Goal: Task Accomplishment & Management: Use online tool/utility

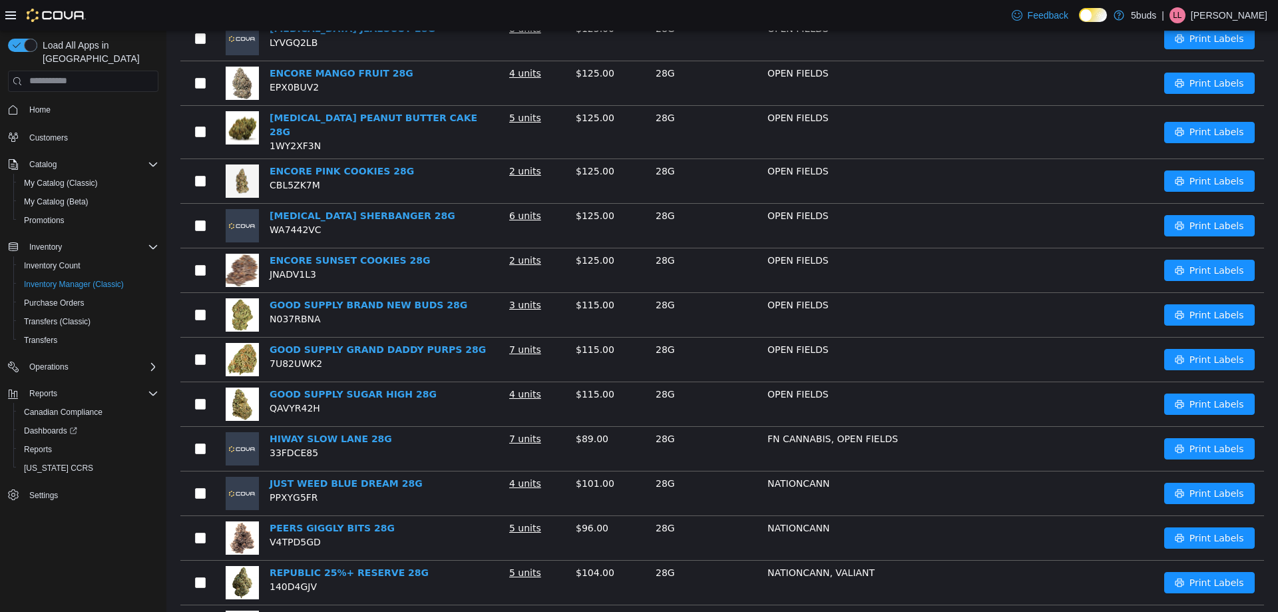
scroll to position [672, 0]
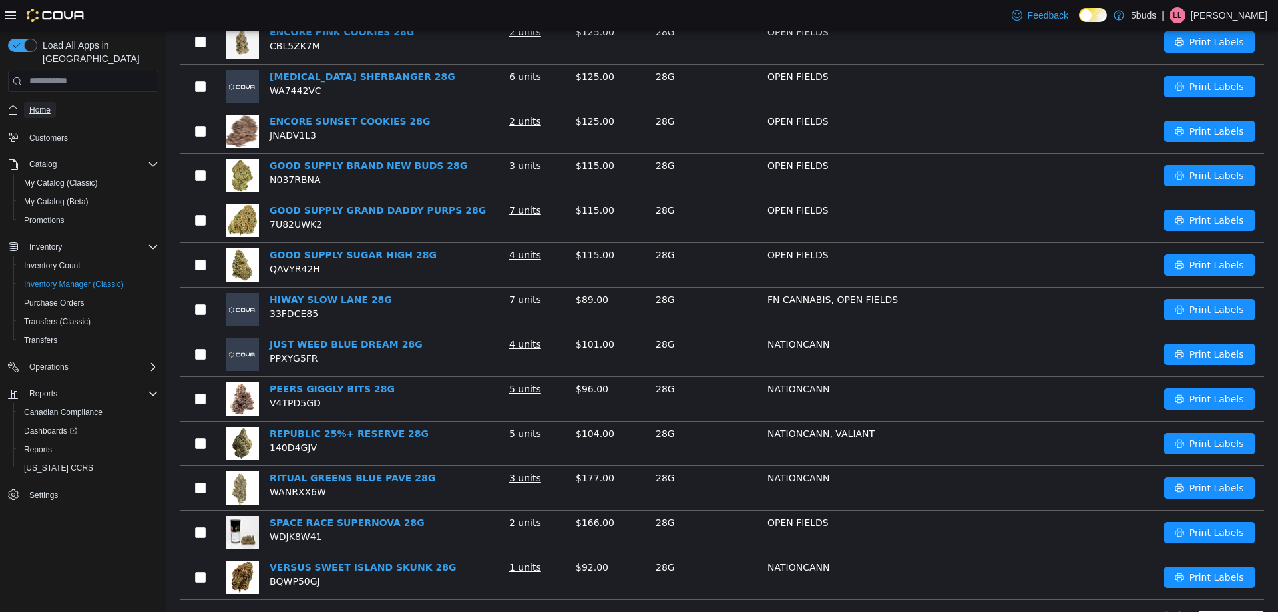
click at [45, 102] on span "Home" at bounding box center [39, 110] width 21 height 16
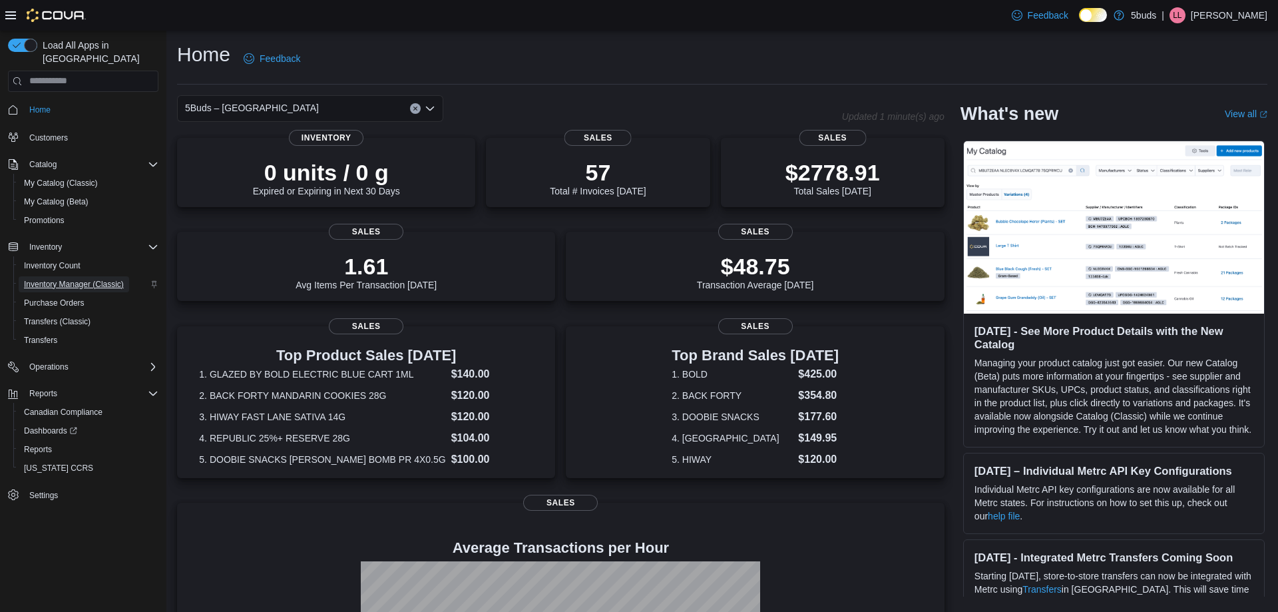
click at [43, 279] on span "Inventory Manager (Classic)" at bounding box center [74, 284] width 100 height 11
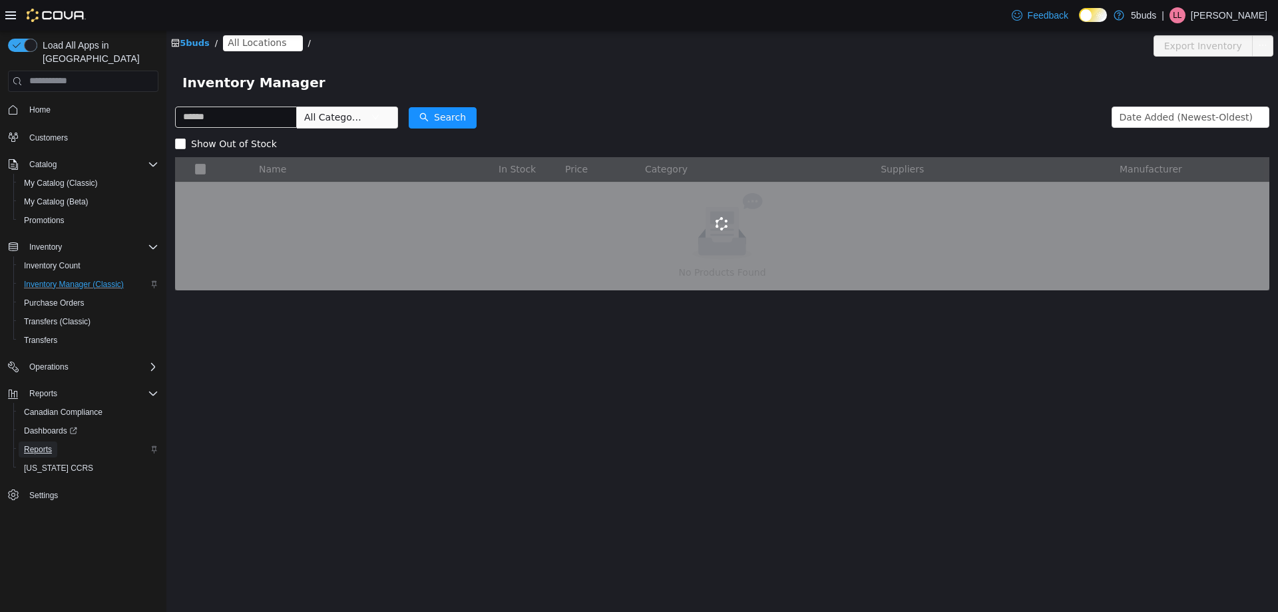
click at [52, 441] on link "Reports" at bounding box center [38, 449] width 39 height 16
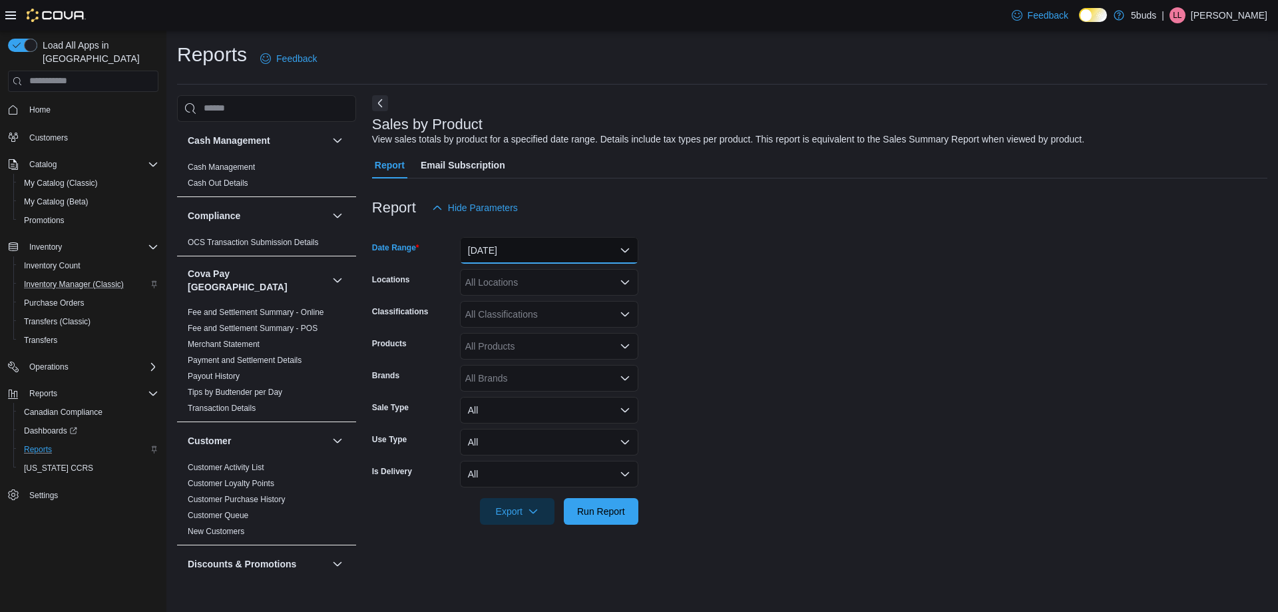
click at [520, 256] on button "[DATE]" at bounding box center [549, 250] width 178 height 27
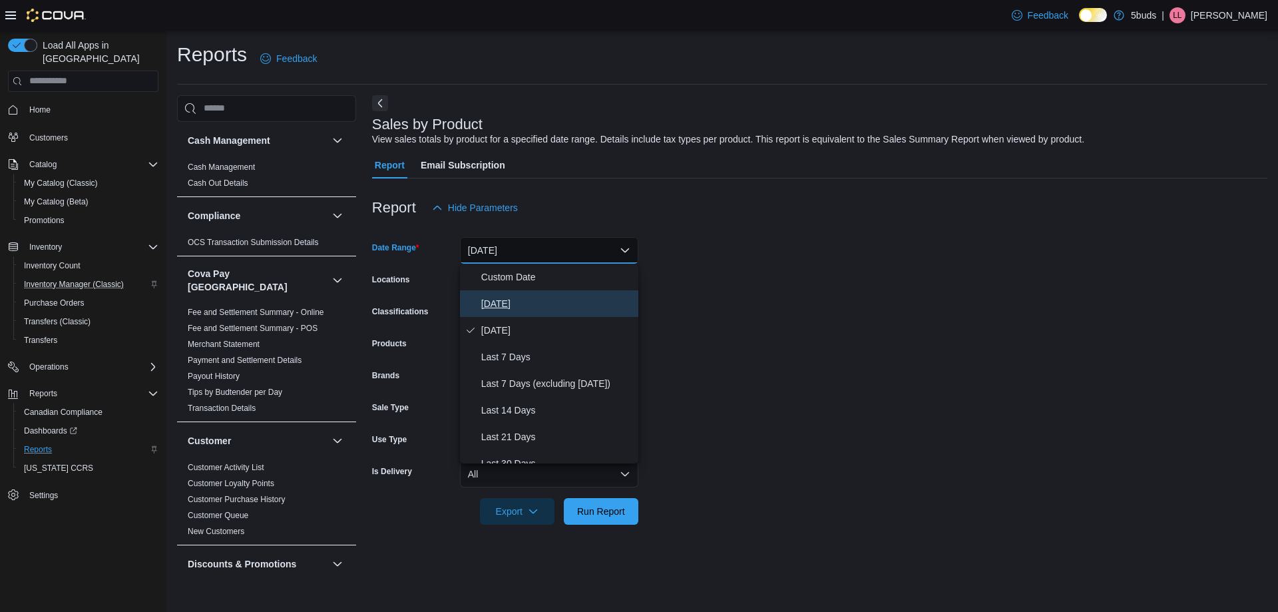
click at [497, 303] on span "[DATE]" at bounding box center [557, 304] width 152 height 16
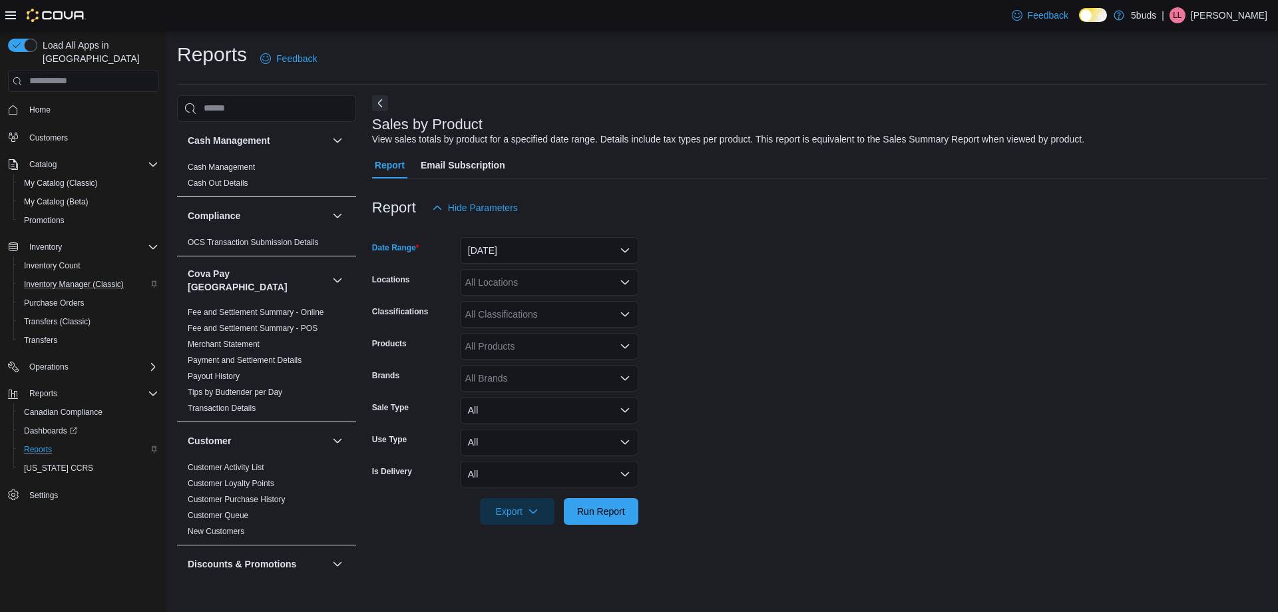
click at [520, 284] on div "All Locations" at bounding box center [549, 282] width 178 height 27
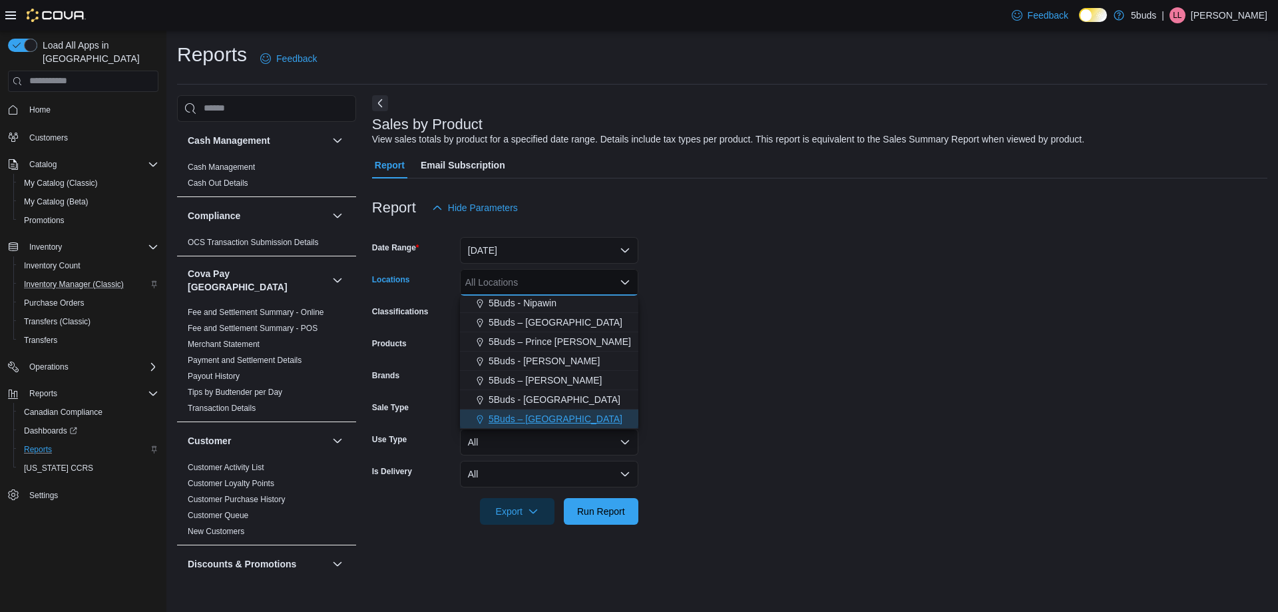
click at [524, 413] on span "5Buds – [GEOGRAPHIC_DATA]" at bounding box center [556, 418] width 134 height 13
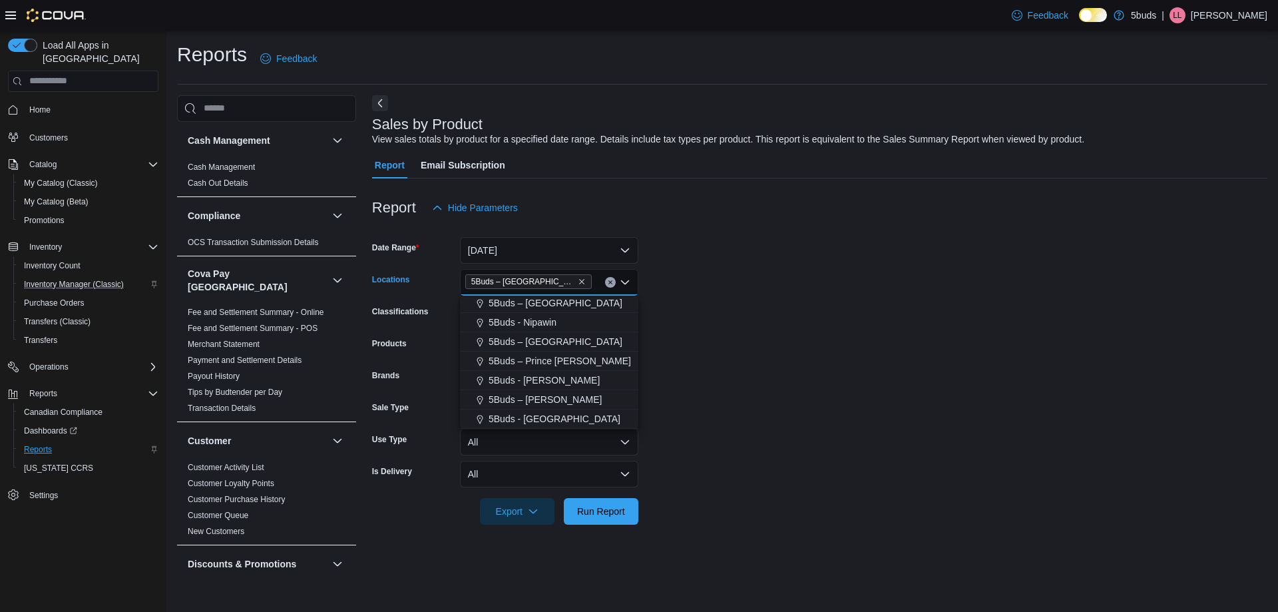
scroll to position [79, 0]
click at [836, 360] on form "Date Range [DATE] Locations 5Buds – [GEOGRAPHIC_DATA] Combo box. Selected. 5Bud…" at bounding box center [820, 373] width 896 height 304
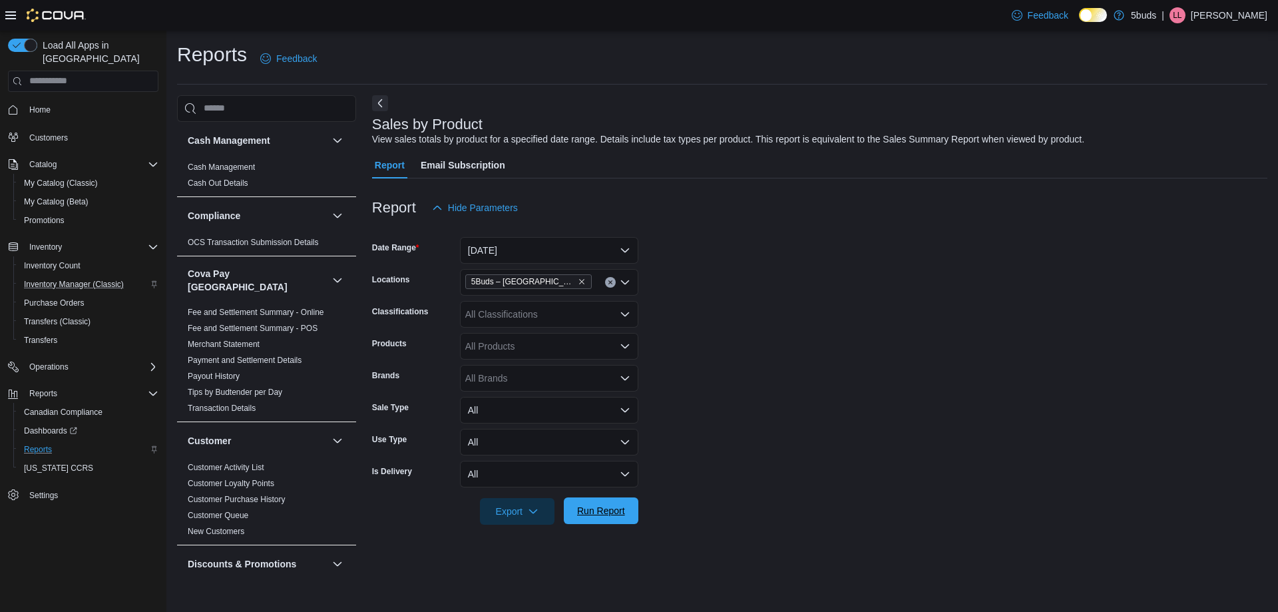
click at [601, 509] on span "Run Report" at bounding box center [601, 510] width 48 height 13
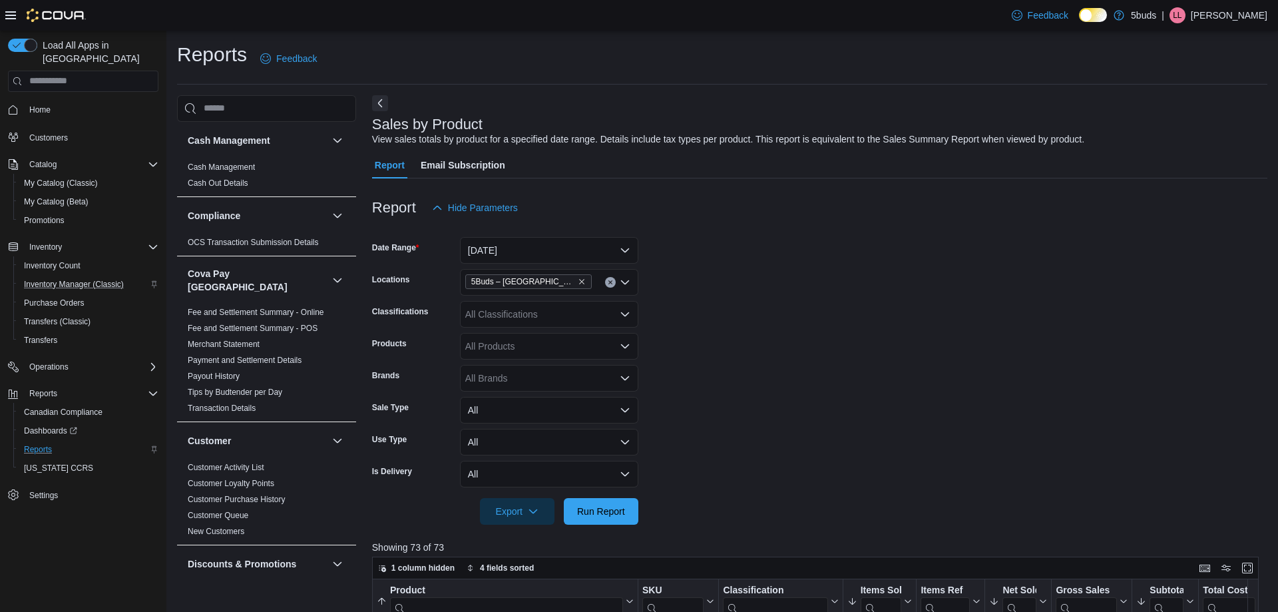
scroll to position [266, 0]
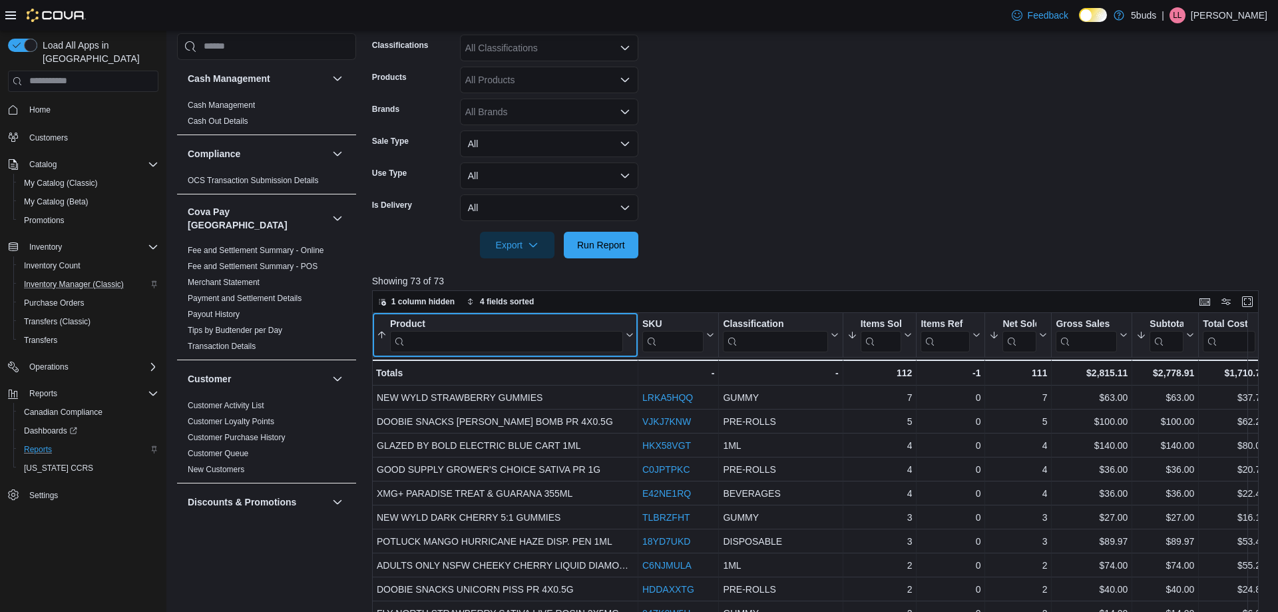
click at [549, 345] on input "search" at bounding box center [506, 341] width 233 height 21
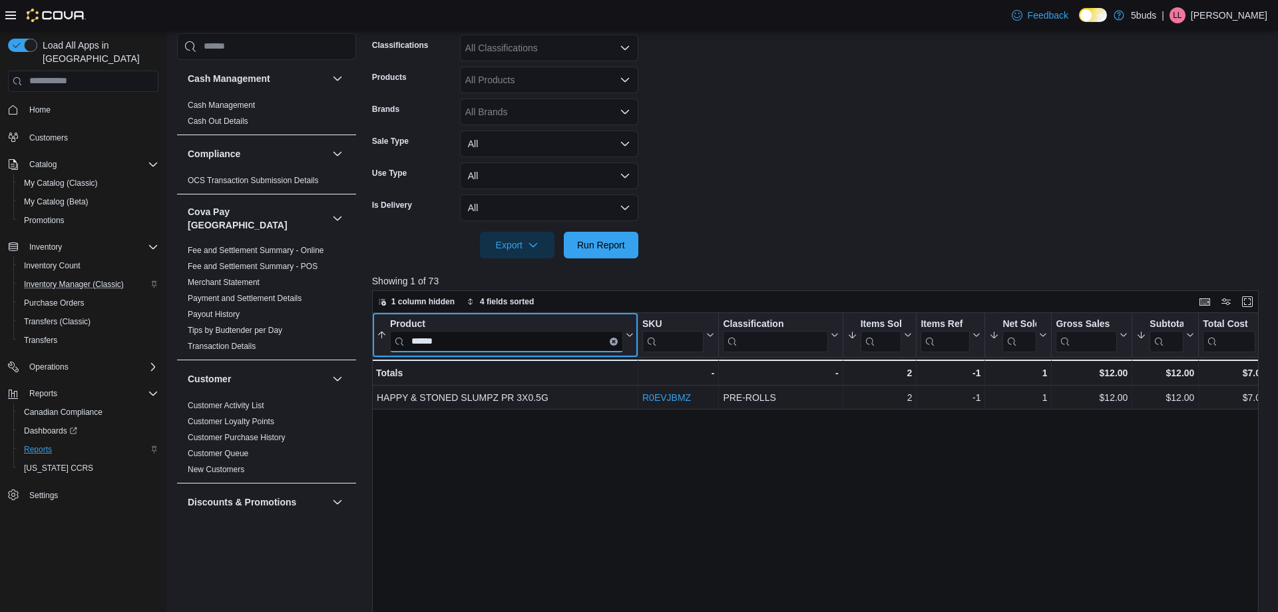
drag, startPoint x: 489, startPoint y: 338, endPoint x: 662, endPoint y: 372, distance: 176.4
click at [0, 346] on div "Load All Apps in New Hub Home Customers Catalog My Catalog (Classic) My Catalog…" at bounding box center [639, 277] width 1278 height 1026
drag, startPoint x: 439, startPoint y: 344, endPoint x: 388, endPoint y: 345, distance: 52.0
click at [388, 345] on button "Product *****" at bounding box center [505, 335] width 257 height 34
click at [486, 348] on input "*****" at bounding box center [506, 341] width 233 height 21
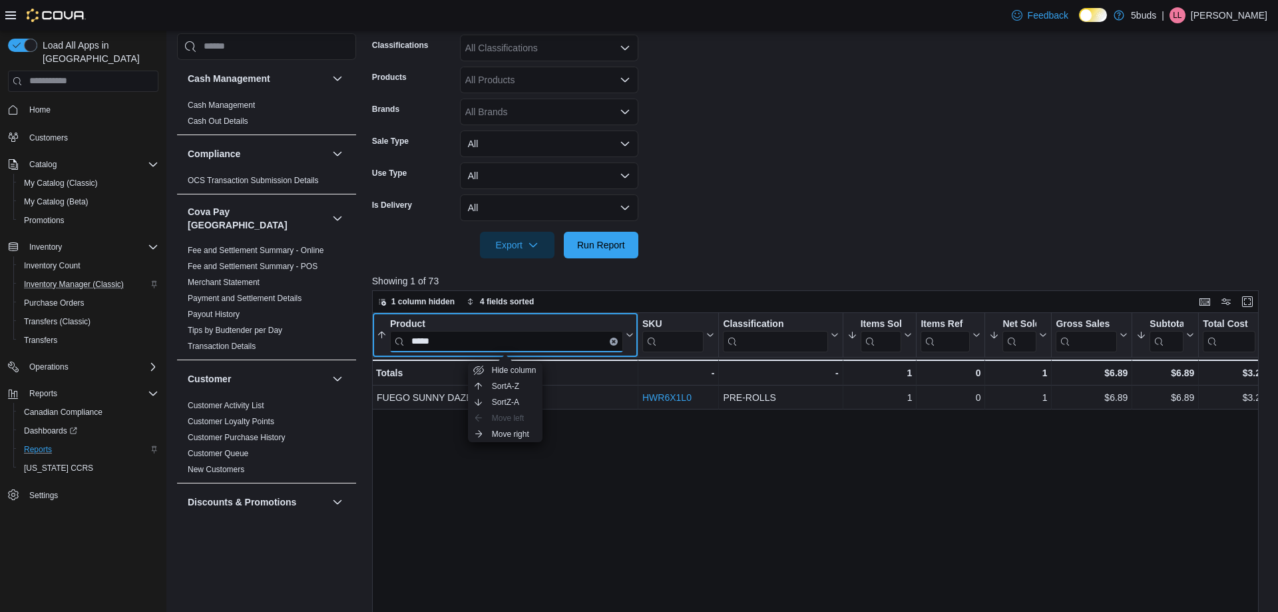
drag, startPoint x: 451, startPoint y: 343, endPoint x: 358, endPoint y: 341, distance: 93.2
click at [358, 341] on div "Cash Management Cash Management Cash Out Details Compliance OCS Transaction Sub…" at bounding box center [722, 304] width 1091 height 951
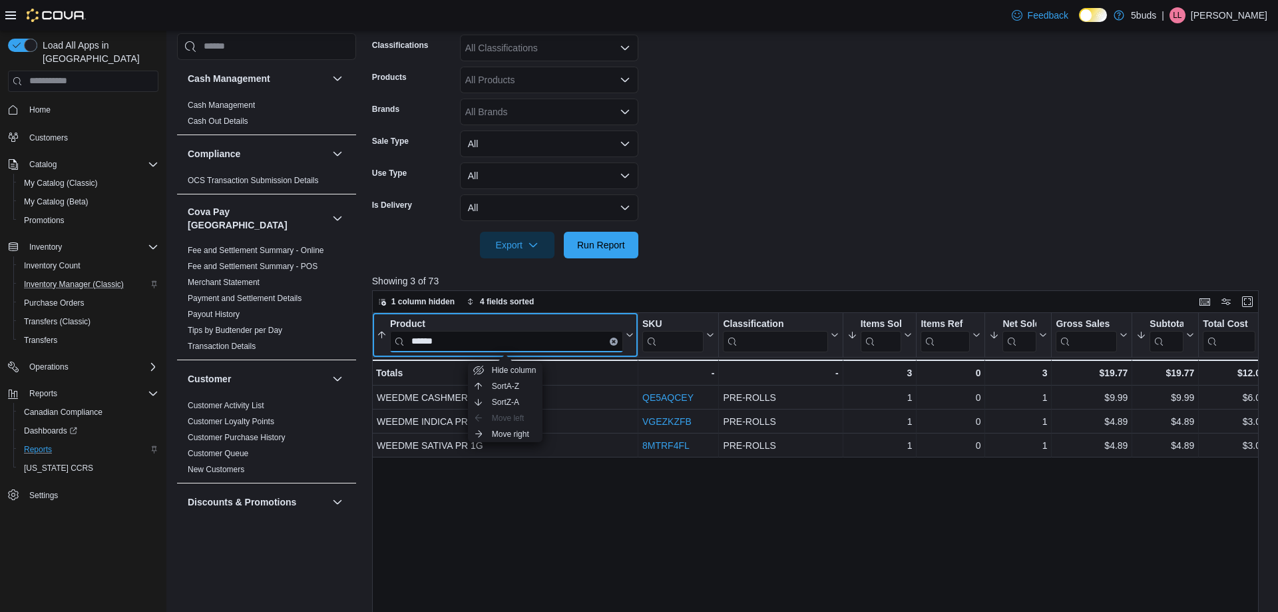
drag, startPoint x: 495, startPoint y: 339, endPoint x: 371, endPoint y: 339, distance: 123.8
click at [371, 339] on div "Cash Management Cash Management Cash Out Details Compliance OCS Transaction Sub…" at bounding box center [722, 304] width 1091 height 951
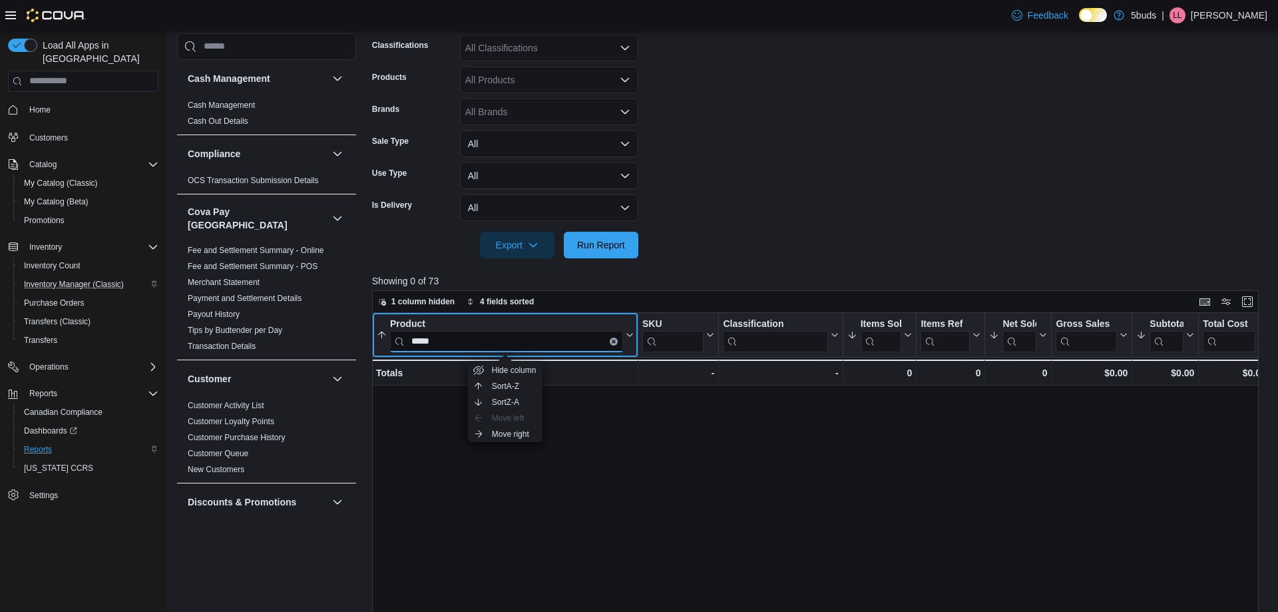
drag, startPoint x: 455, startPoint y: 342, endPoint x: 379, endPoint y: 340, distance: 76.6
click at [379, 340] on button "Product ****" at bounding box center [505, 335] width 257 height 34
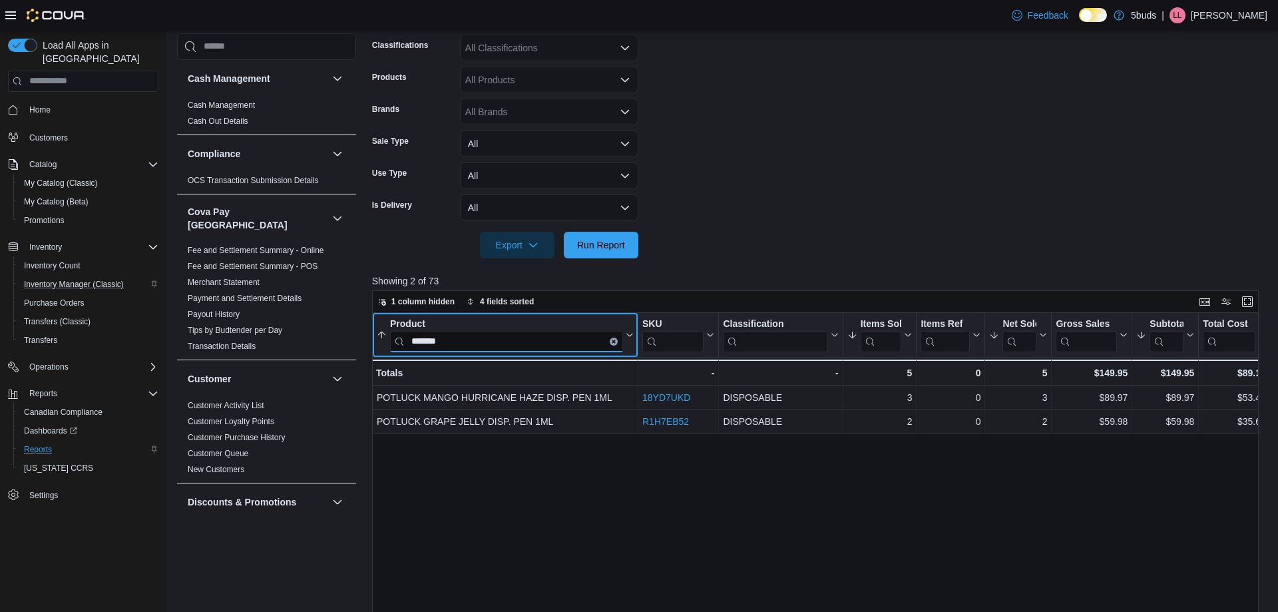
drag, startPoint x: 469, startPoint y: 343, endPoint x: 370, endPoint y: 342, distance: 99.2
click at [370, 342] on div "Cash Management Cash Management Cash Out Details Compliance OCS Transaction Sub…" at bounding box center [722, 304] width 1091 height 951
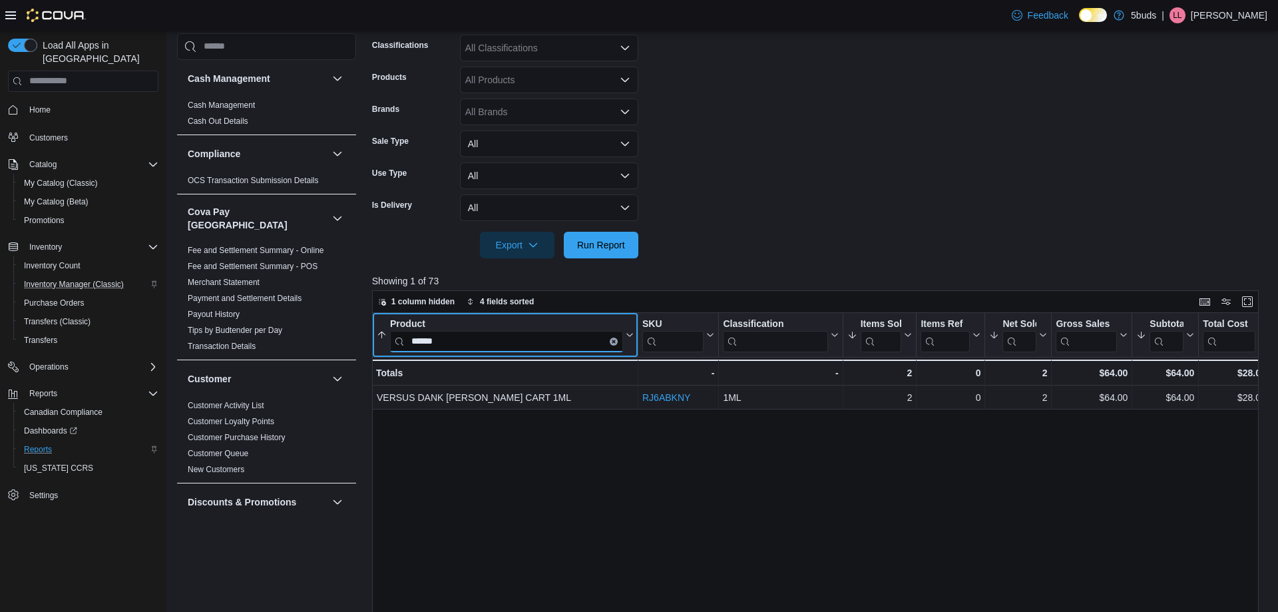
type input "******"
click at [39, 105] on span "Home" at bounding box center [39, 110] width 21 height 11
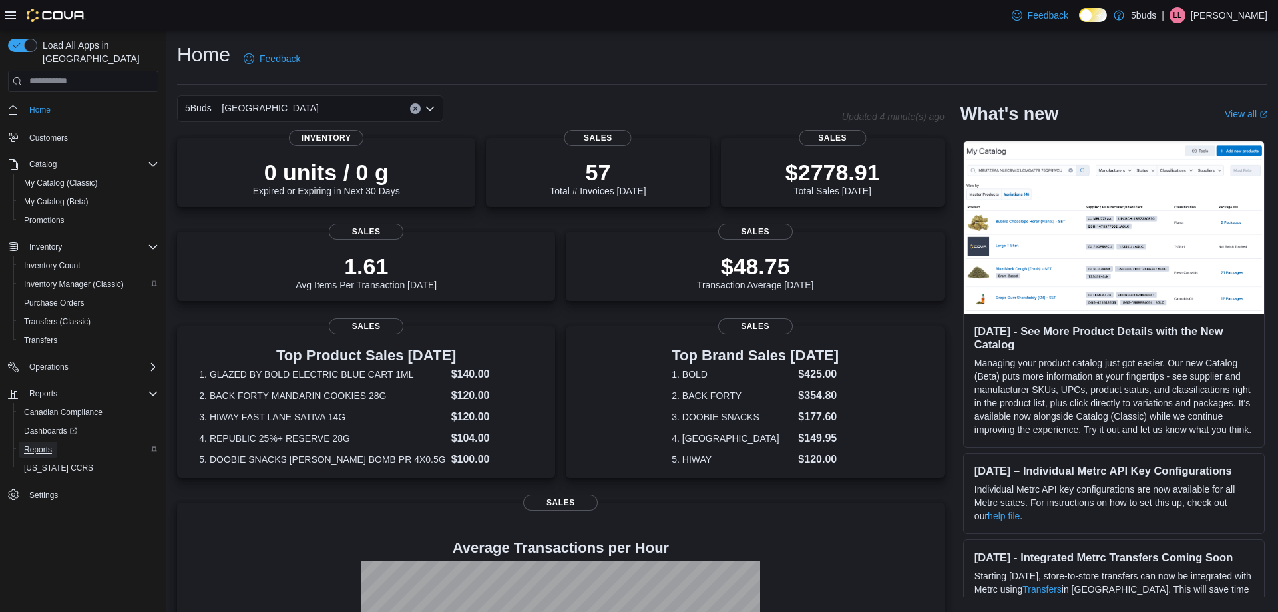
click at [25, 444] on span "Reports" at bounding box center [38, 449] width 28 height 11
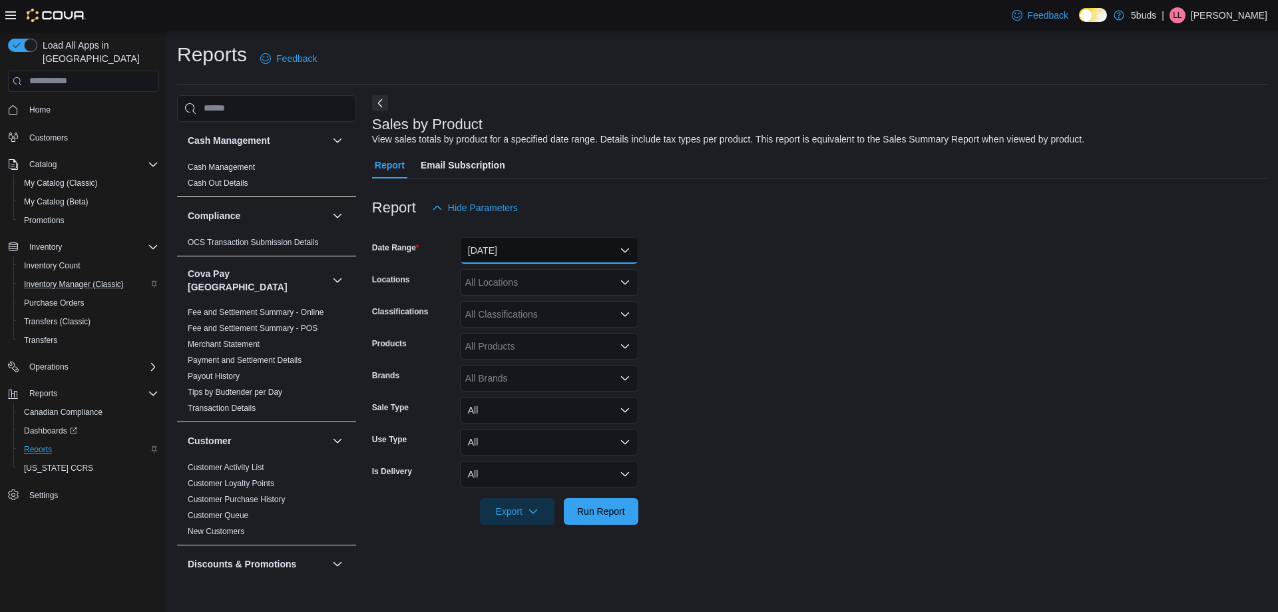
click at [513, 250] on button "[DATE]" at bounding box center [549, 250] width 178 height 27
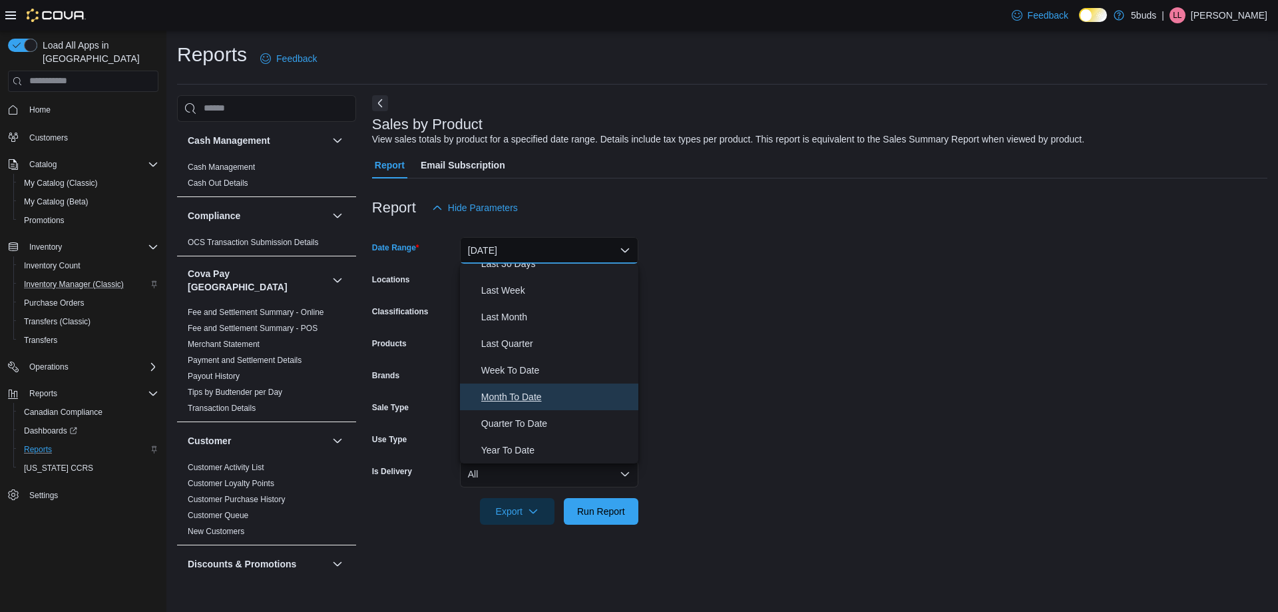
click at [526, 398] on span "Month To Date" at bounding box center [557, 397] width 152 height 16
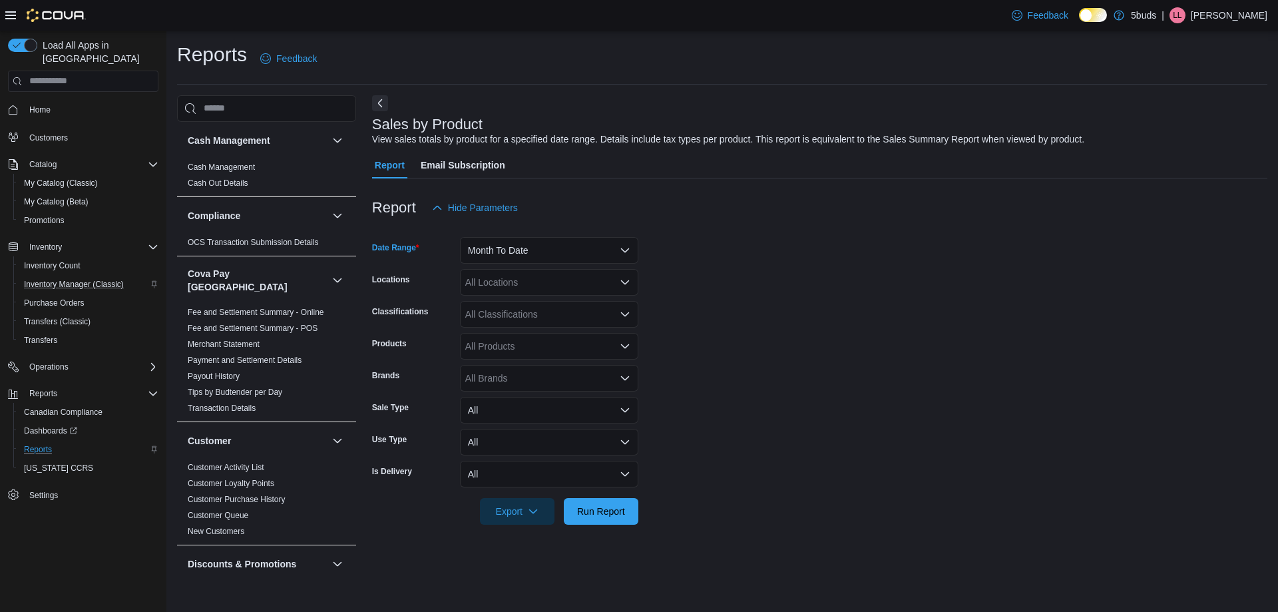
click at [521, 282] on div "All Locations" at bounding box center [549, 282] width 178 height 27
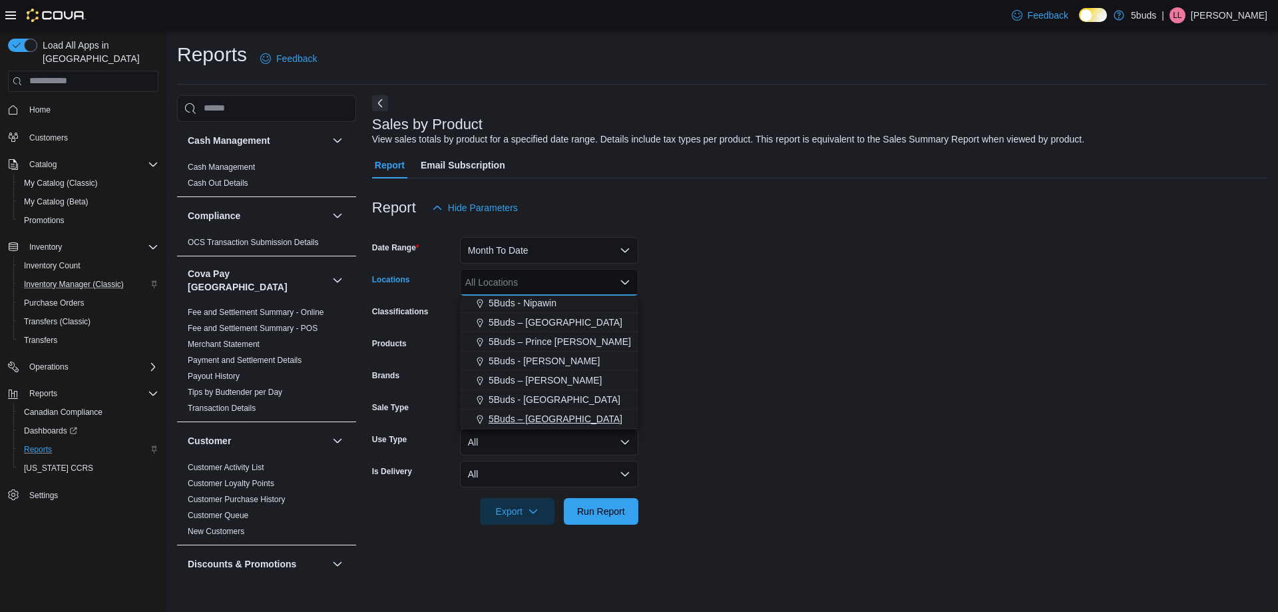
click at [509, 417] on span "5Buds – [GEOGRAPHIC_DATA]" at bounding box center [556, 418] width 134 height 13
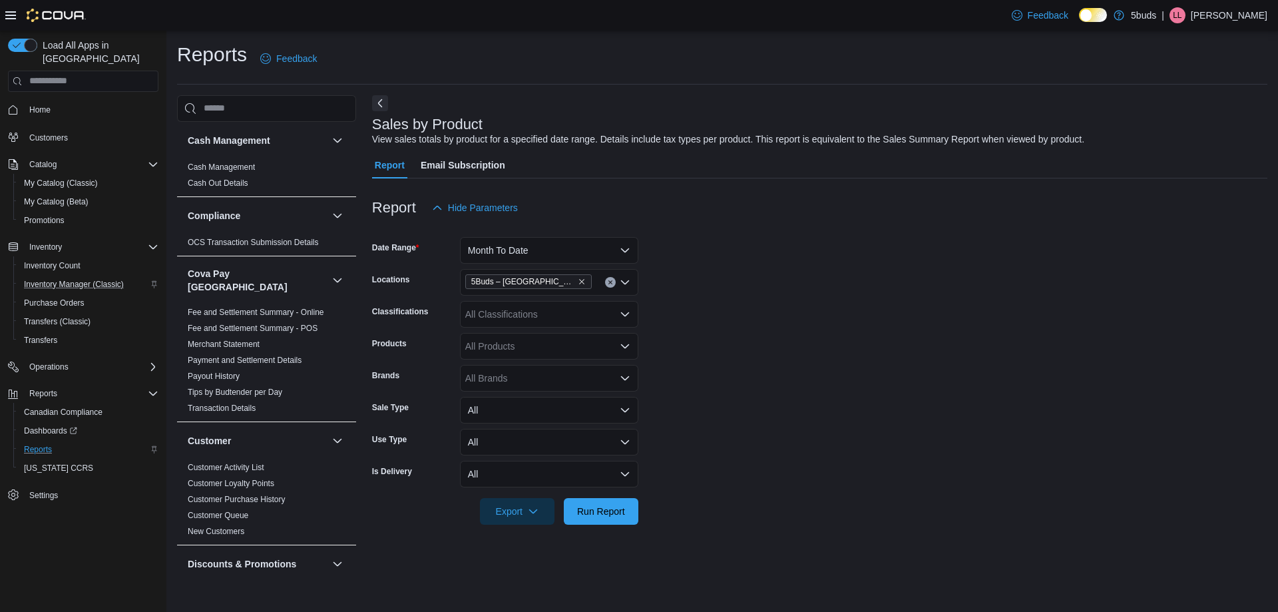
click at [686, 367] on form "Date Range Month To Date Locations 5Buds – [GEOGRAPHIC_DATA] Classifications Al…" at bounding box center [820, 373] width 896 height 304
click at [605, 498] on span "Run Report" at bounding box center [601, 510] width 59 height 27
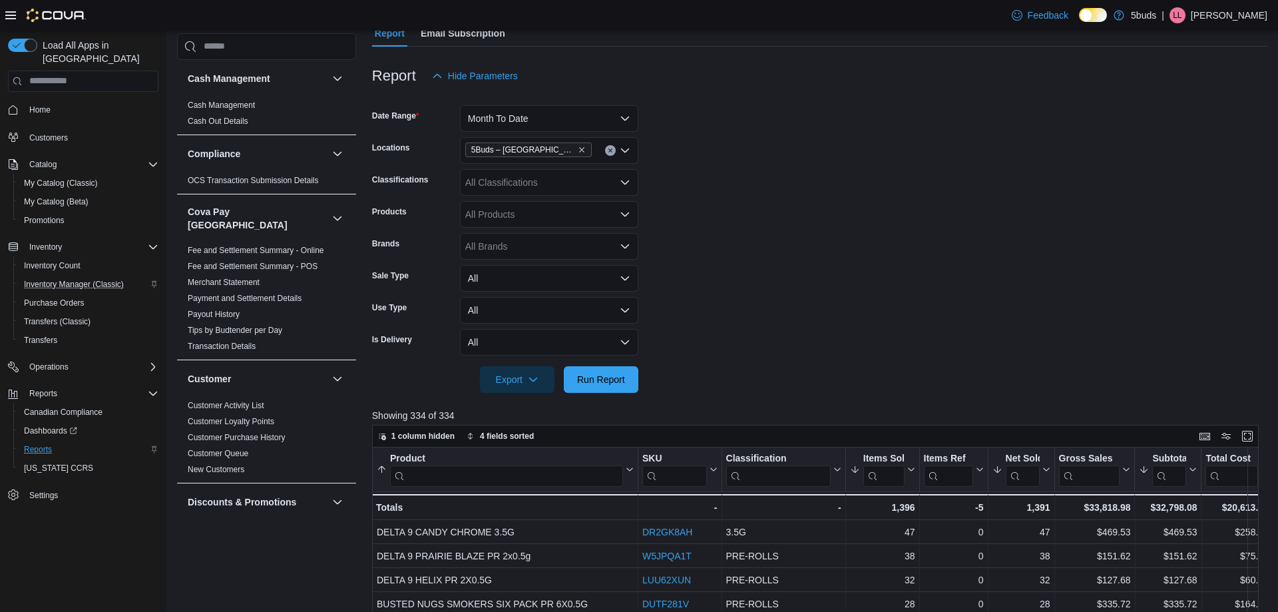
scroll to position [133, 0]
click at [569, 127] on button "Month To Date" at bounding box center [549, 117] width 178 height 27
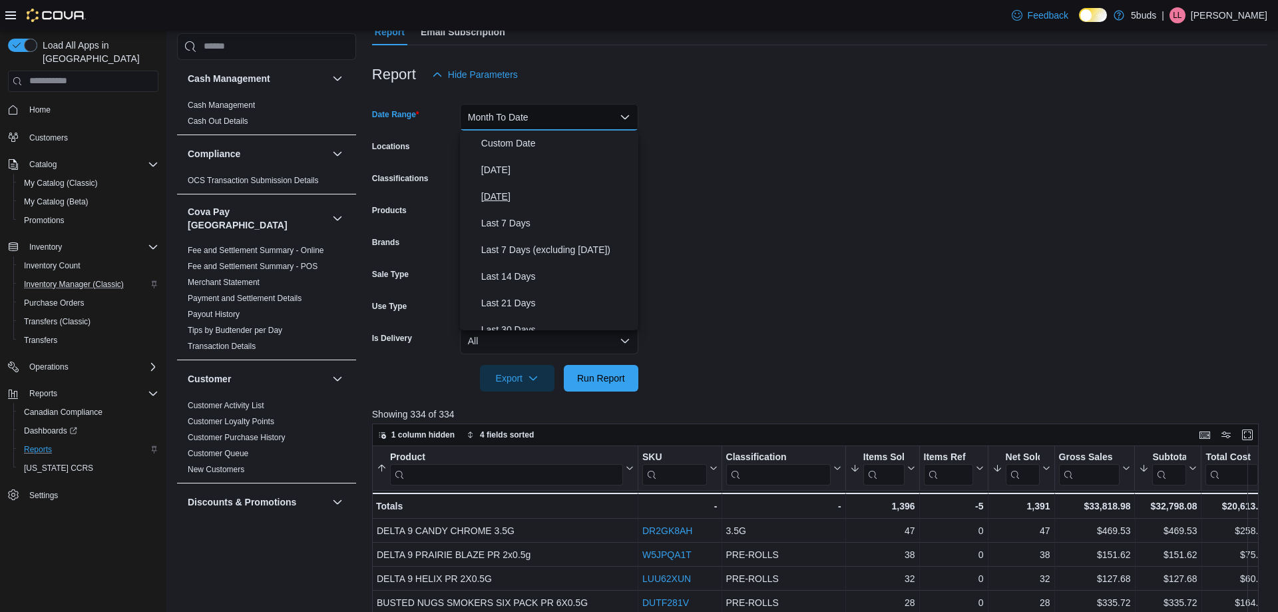
scroll to position [0, 0]
click at [498, 161] on button "[DATE]" at bounding box center [549, 170] width 178 height 27
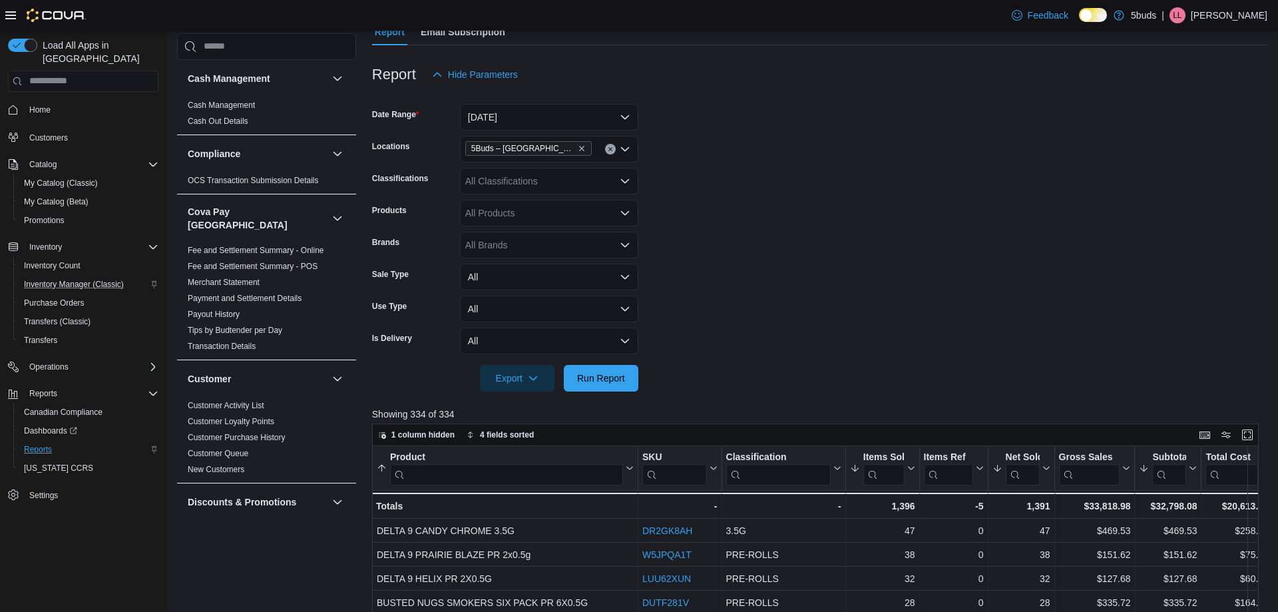
click at [880, 250] on form "Date Range [DATE] Locations 5Buds – [GEOGRAPHIC_DATA] Classifications All Class…" at bounding box center [820, 240] width 896 height 304
click at [613, 377] on span "Run Report" at bounding box center [601, 377] width 48 height 13
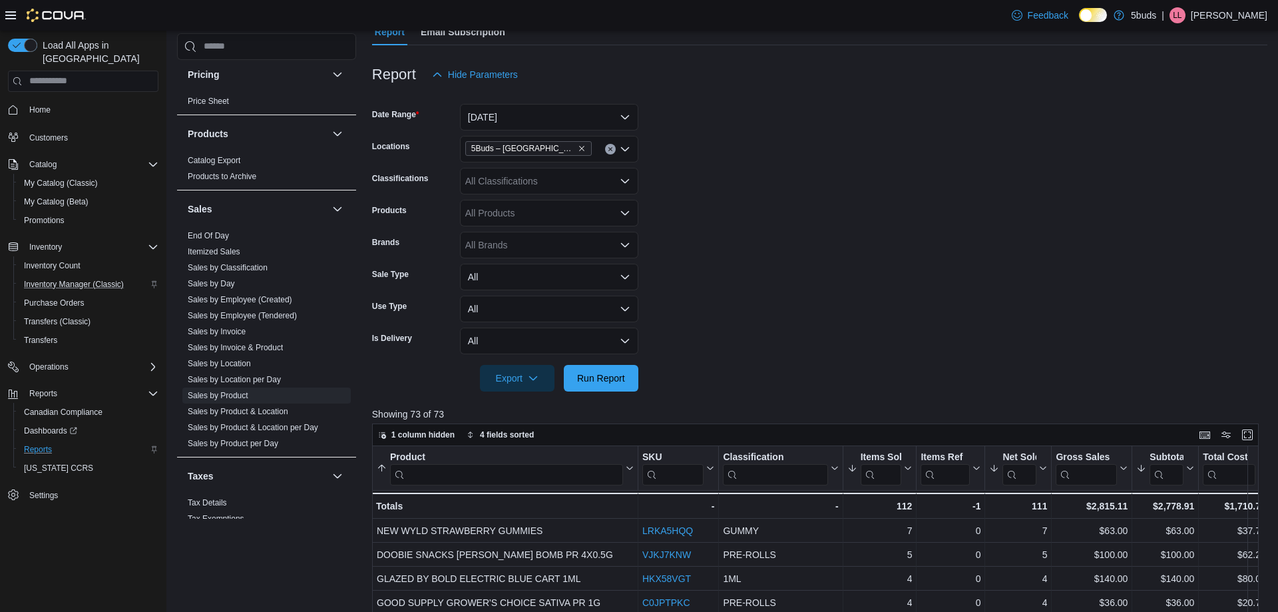
scroll to position [980, 0]
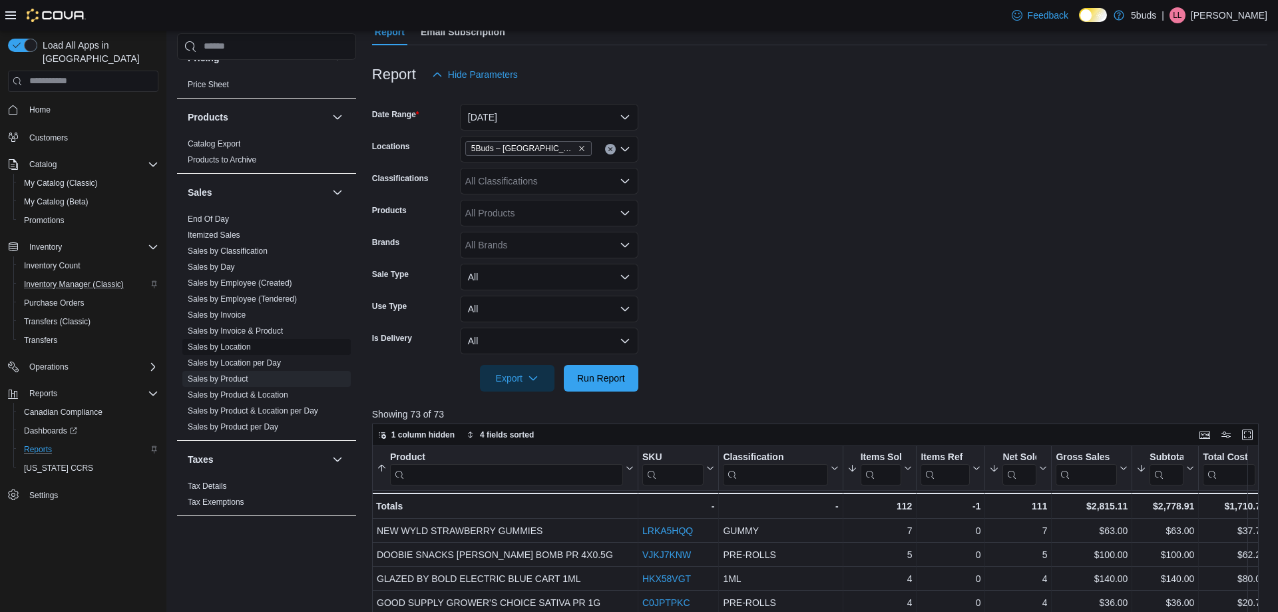
click at [232, 326] on span "Sales by Invoice & Product" at bounding box center [266, 331] width 168 height 16
click at [230, 342] on link "Sales by Location" at bounding box center [219, 346] width 63 height 9
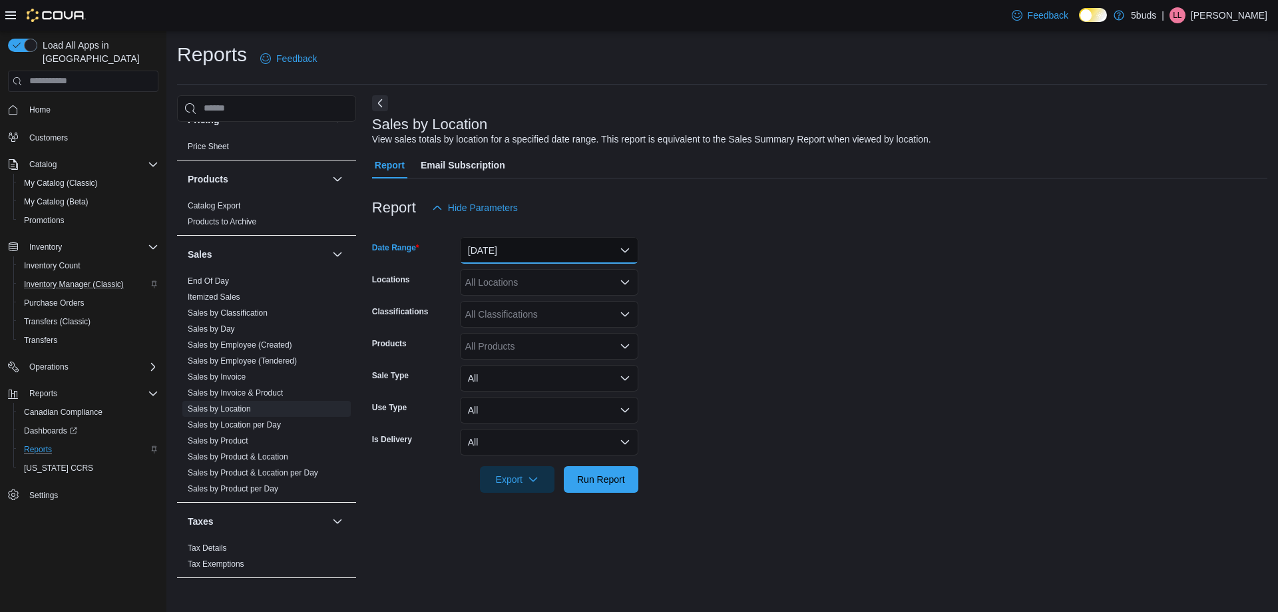
click at [541, 241] on button "[DATE]" at bounding box center [549, 250] width 178 height 27
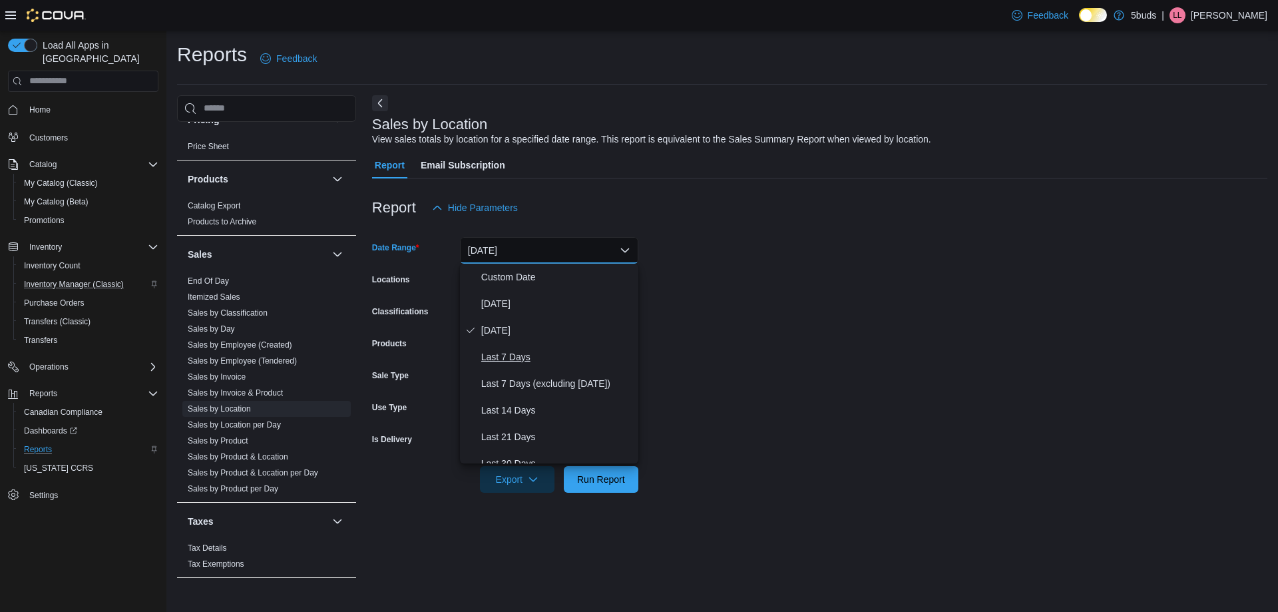
scroll to position [200, 0]
click at [524, 402] on span "Month To Date" at bounding box center [557, 397] width 152 height 16
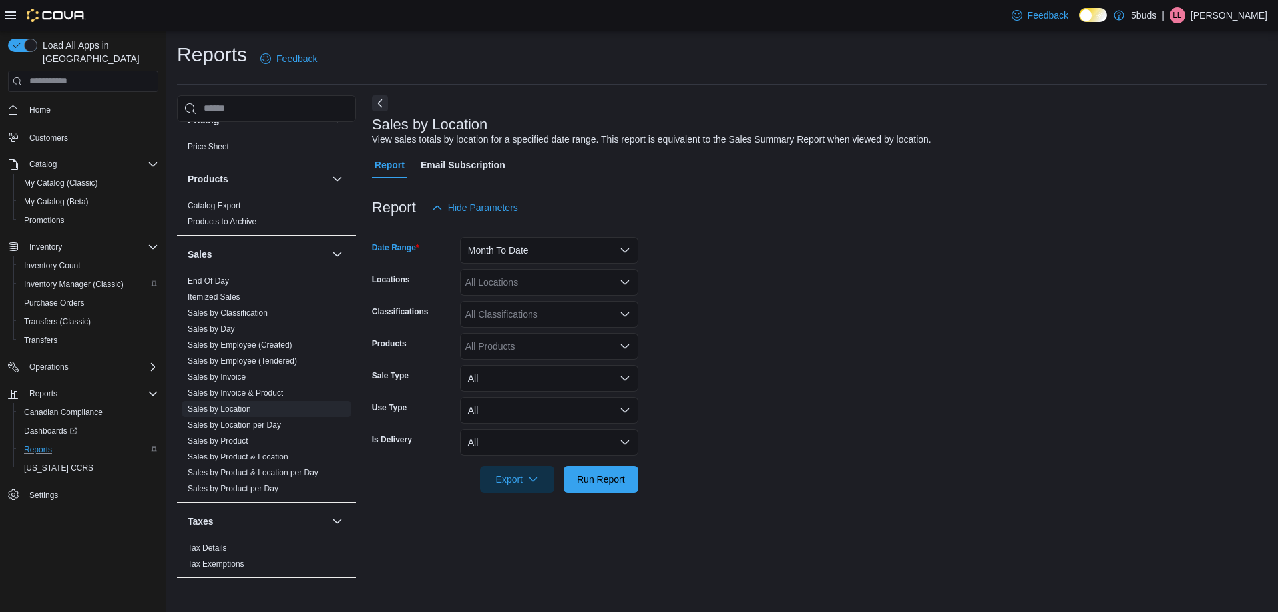
click at [530, 281] on div "All Locations" at bounding box center [549, 282] width 178 height 27
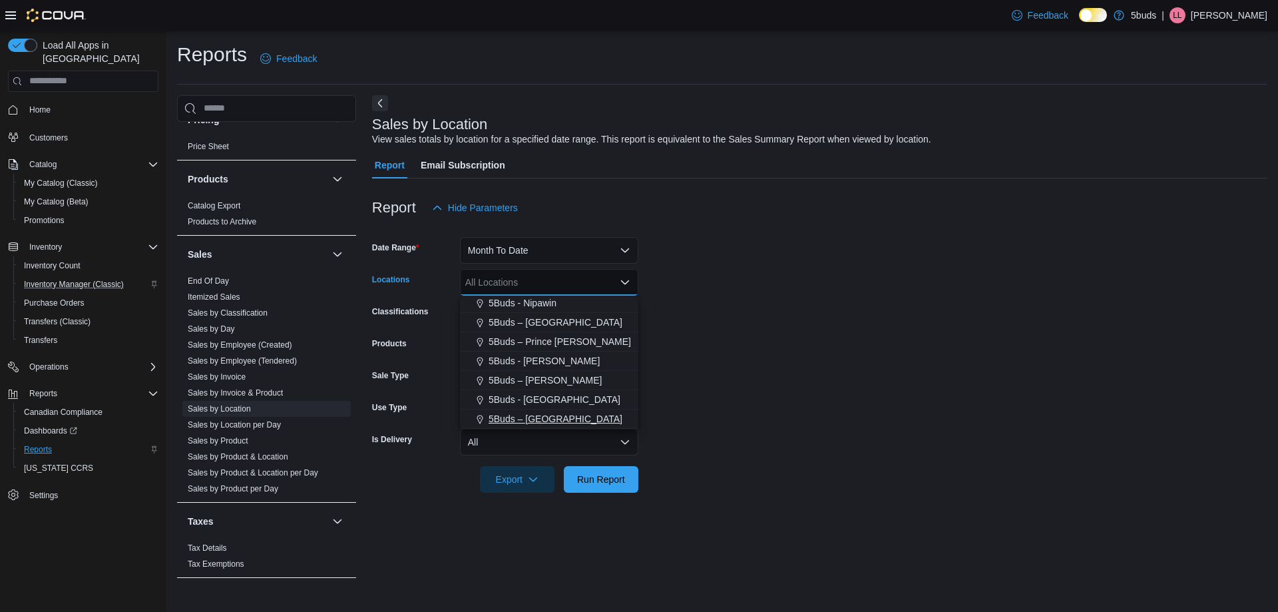
click at [533, 417] on span "5Buds – [GEOGRAPHIC_DATA]" at bounding box center [556, 418] width 134 height 13
click at [900, 428] on form "Date Range Month To Date Locations 5Buds – [GEOGRAPHIC_DATA] Combo box. Selecte…" at bounding box center [820, 357] width 896 height 272
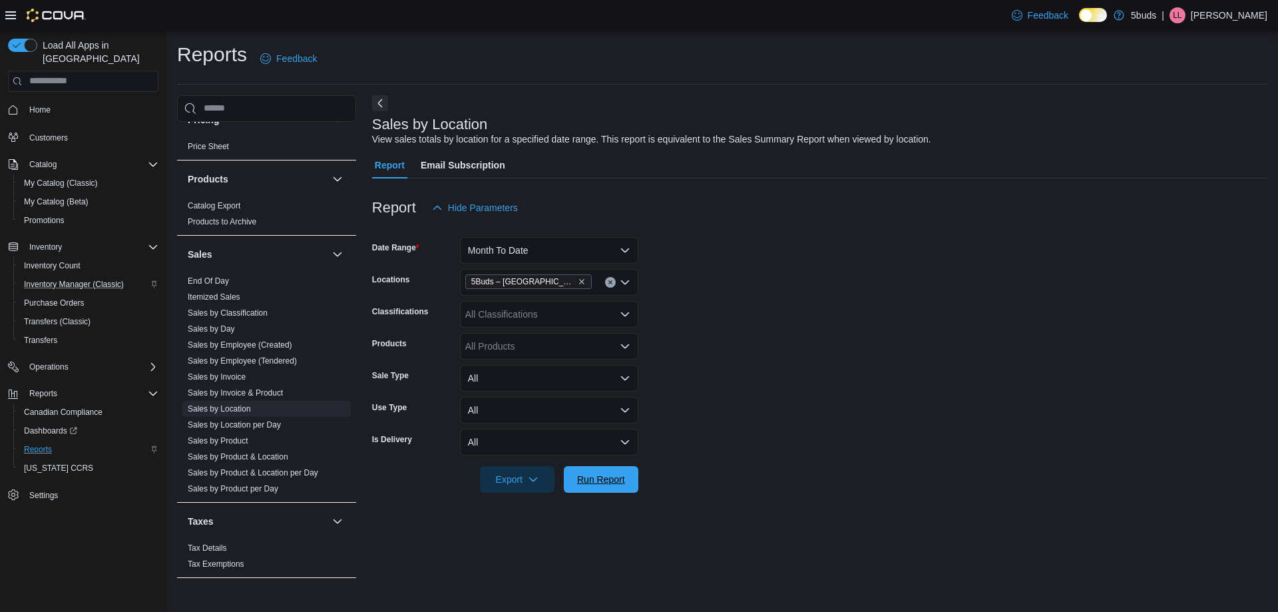
click at [630, 475] on span "Run Report" at bounding box center [601, 479] width 59 height 27
